Goal: Find specific page/section: Find specific page/section

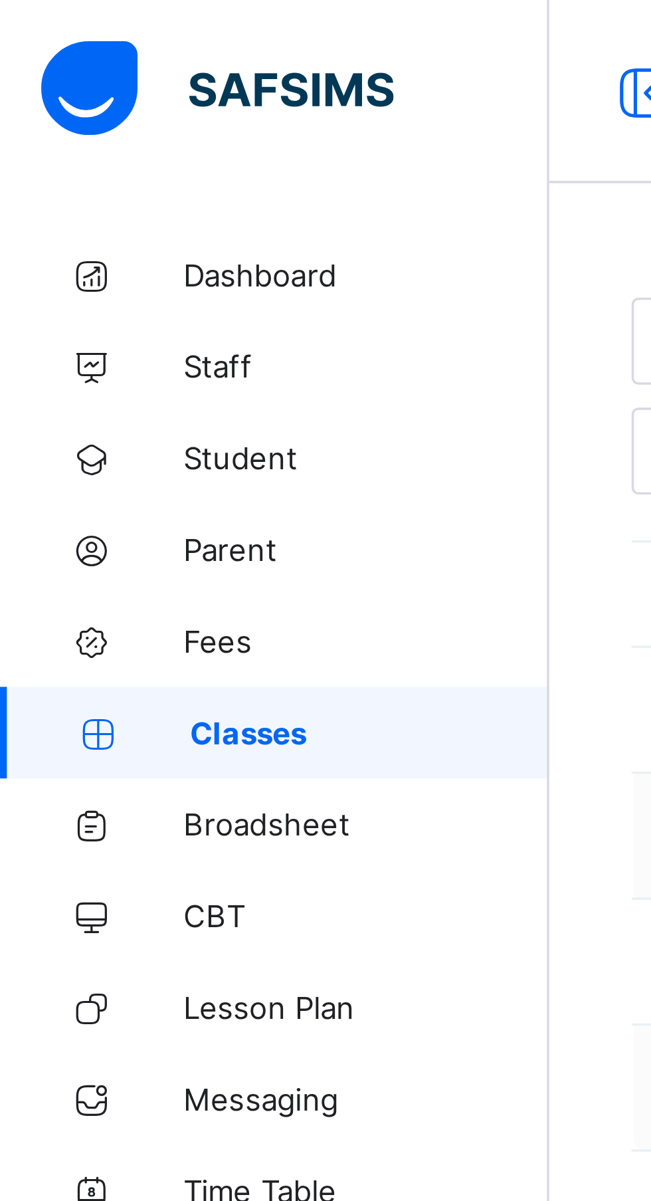
click at [89, 217] on span "Classes" at bounding box center [107, 212] width 104 height 11
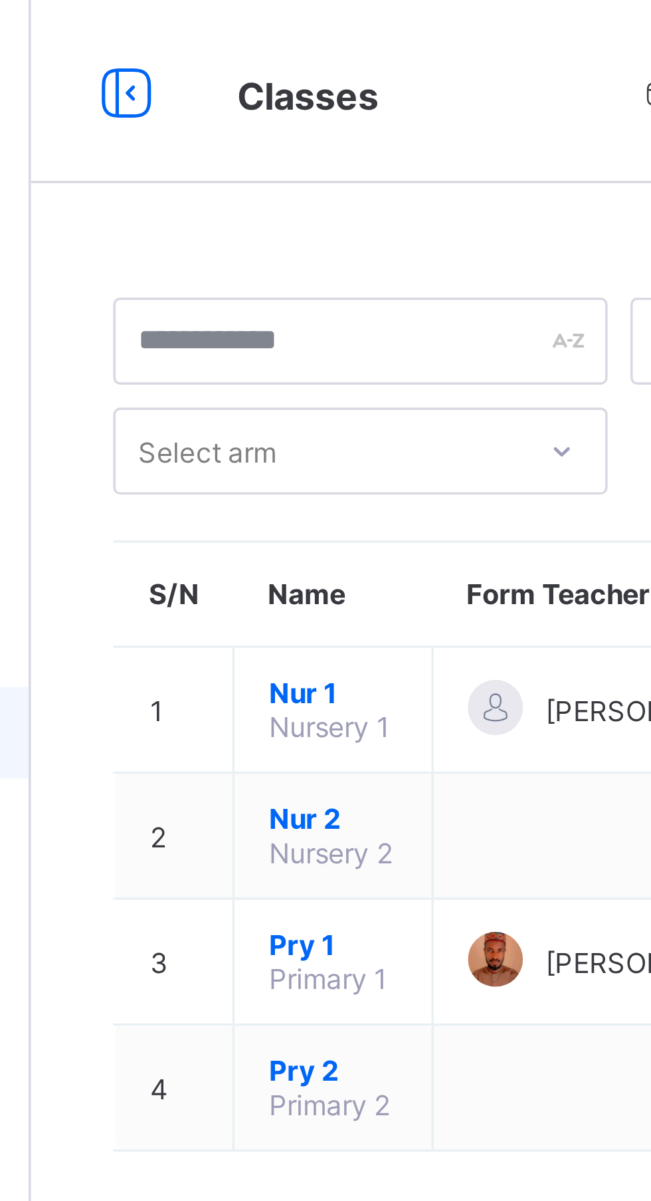
click at [247, 279] on span "Pry 1" at bounding box center [247, 274] width 37 height 10
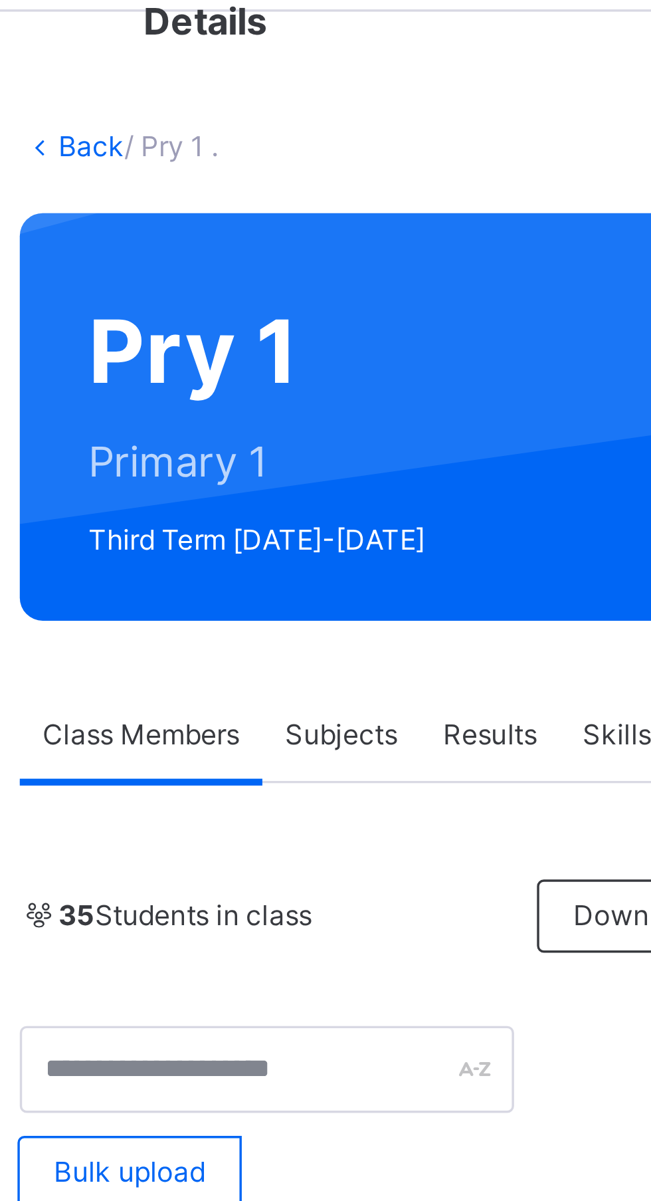
click at [281, 267] on span "Subjects" at bounding box center [277, 263] width 33 height 12
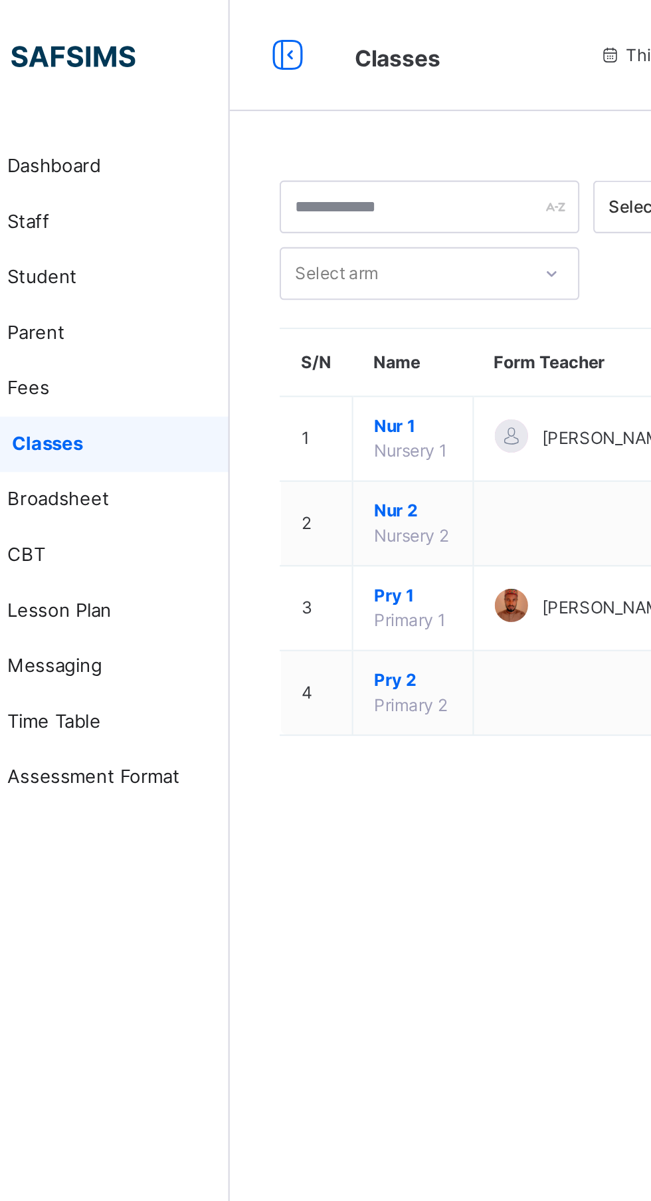
click at [249, 332] on span "Pry 2" at bounding box center [247, 326] width 37 height 12
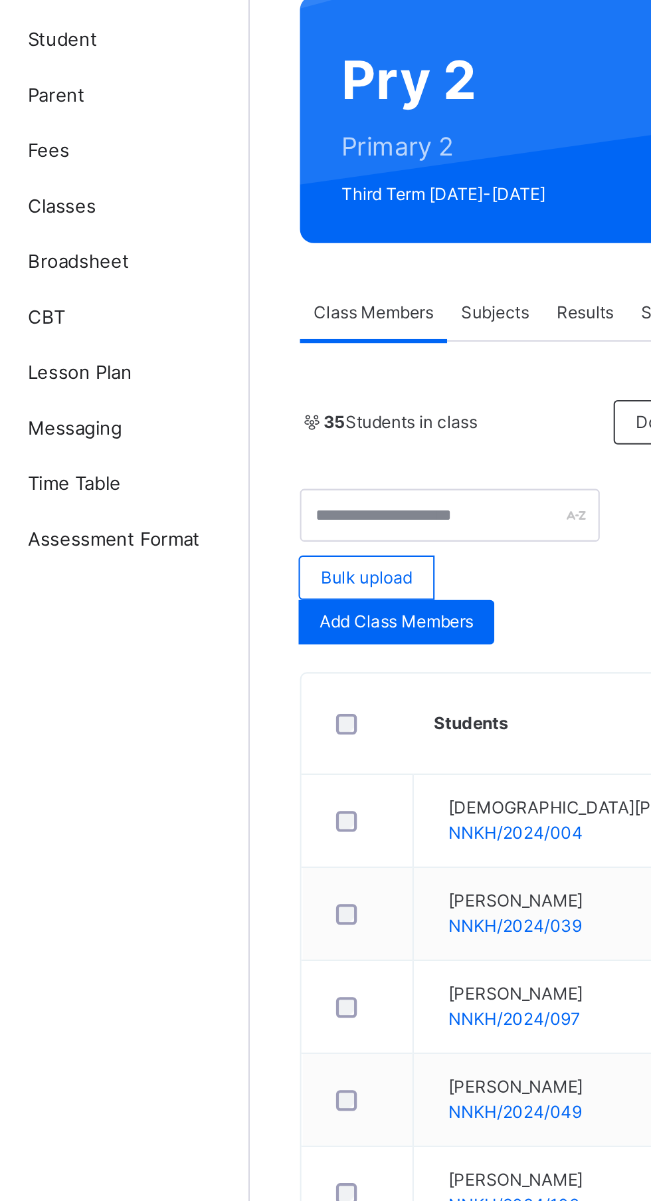
click at [281, 252] on div "Subjects" at bounding box center [277, 263] width 46 height 27
